Goal: Information Seeking & Learning: Understand process/instructions

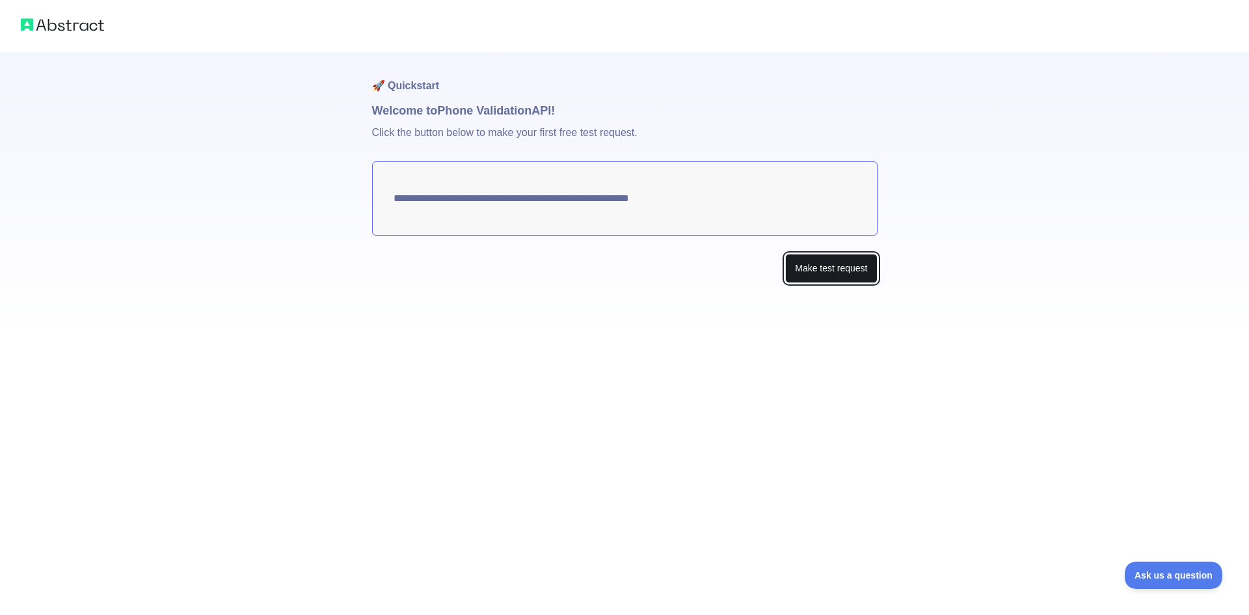
click at [853, 271] on button "Make test request" at bounding box center [831, 268] width 92 height 29
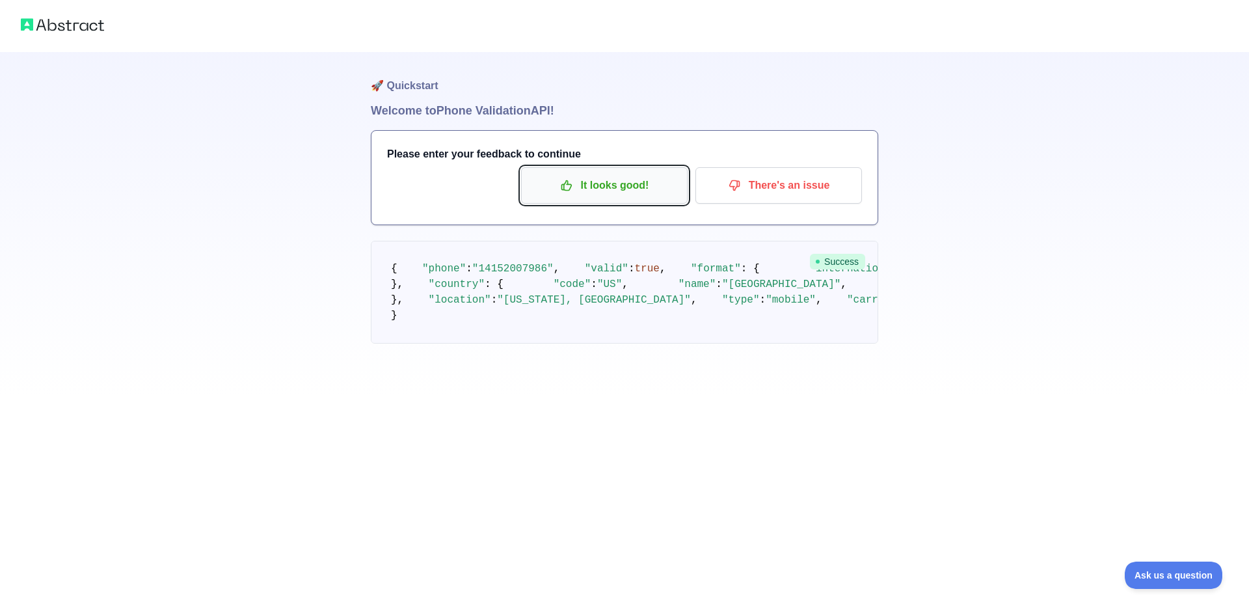
click at [609, 181] on p "It looks good!" at bounding box center [604, 185] width 147 height 22
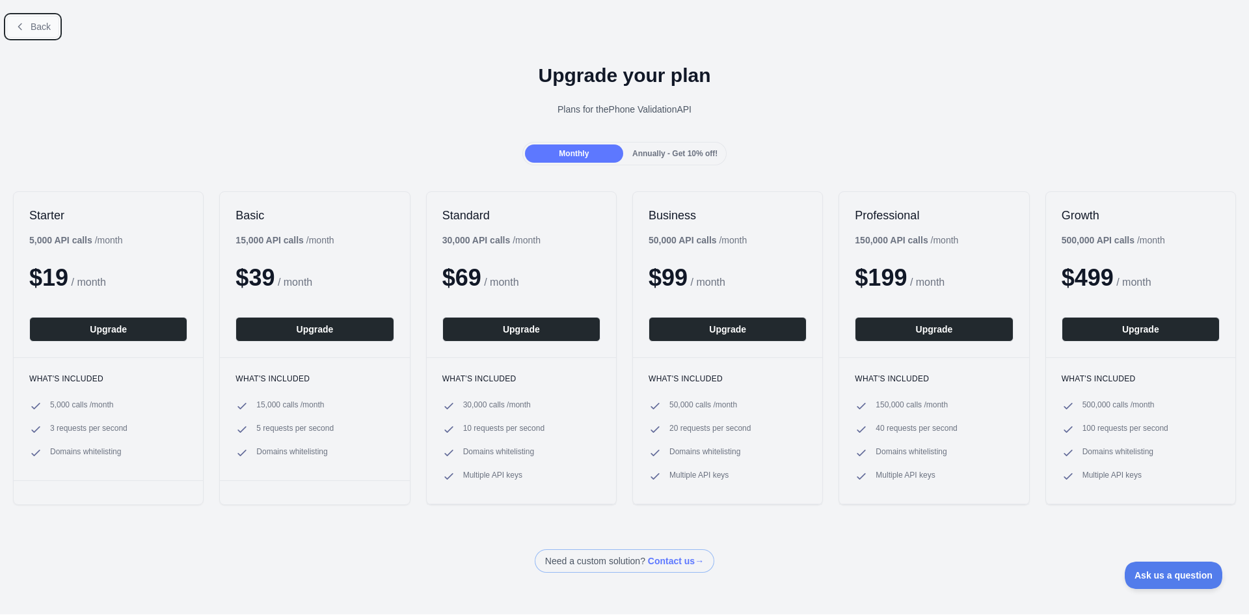
click at [31, 30] on span "Back" at bounding box center [41, 26] width 20 height 10
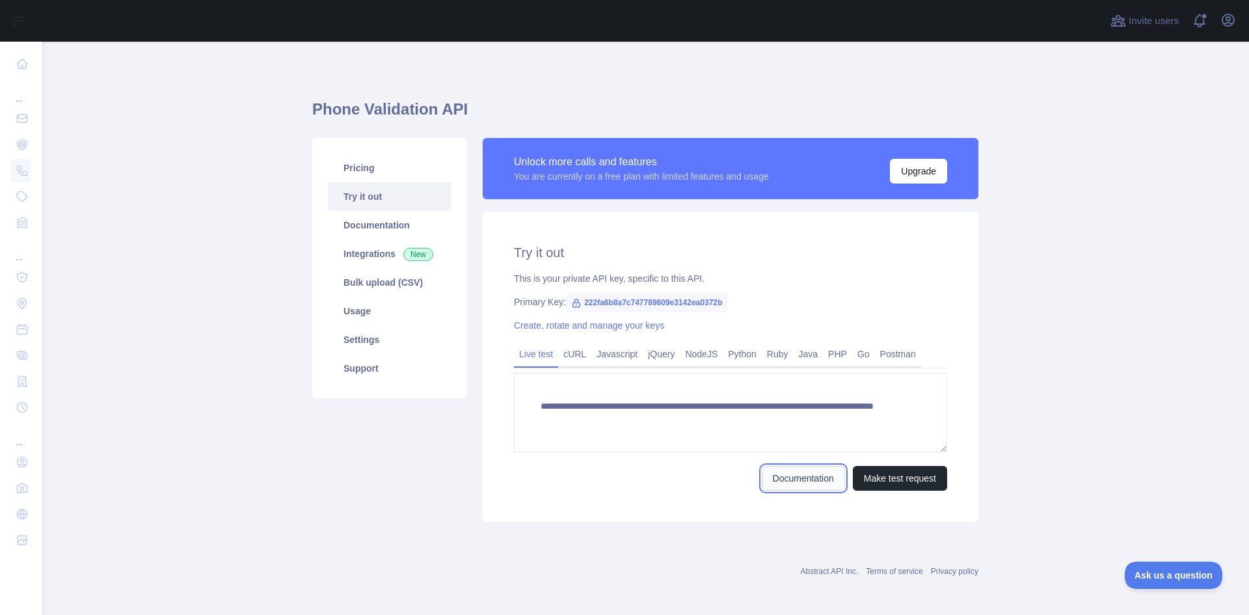
click at [802, 472] on link "Documentation" at bounding box center [803, 478] width 83 height 25
